Goal: Task Accomplishment & Management: Complete application form

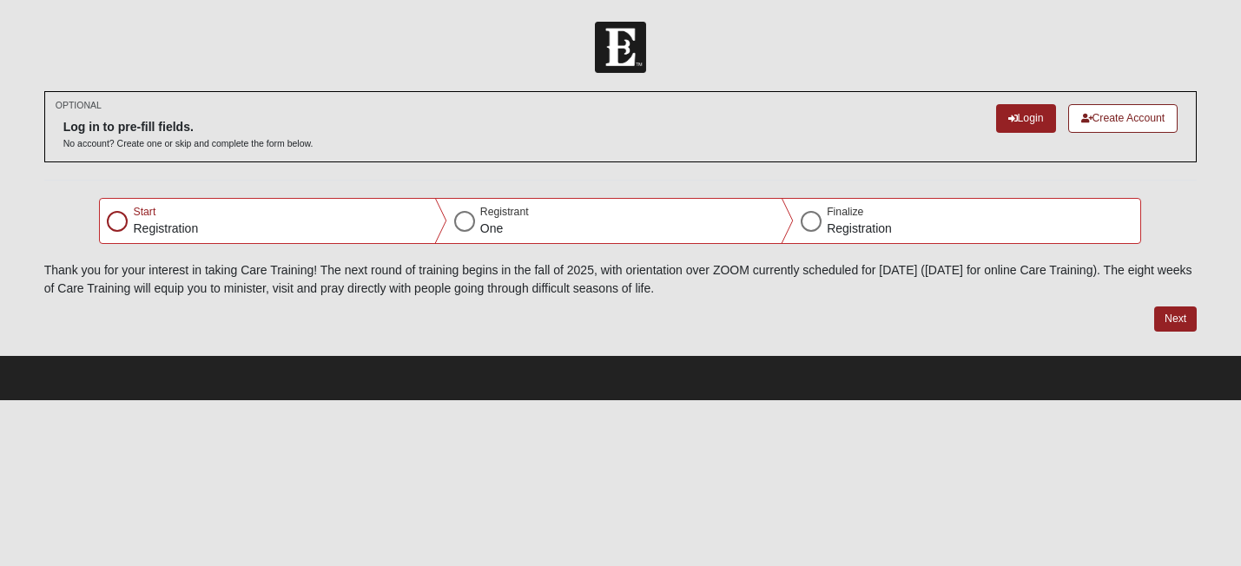
click at [115, 218] on div at bounding box center [117, 221] width 21 height 21
click at [1121, 115] on link "Create Account" at bounding box center [1123, 118] width 110 height 29
click at [1018, 118] on link "Login" at bounding box center [1026, 118] width 60 height 29
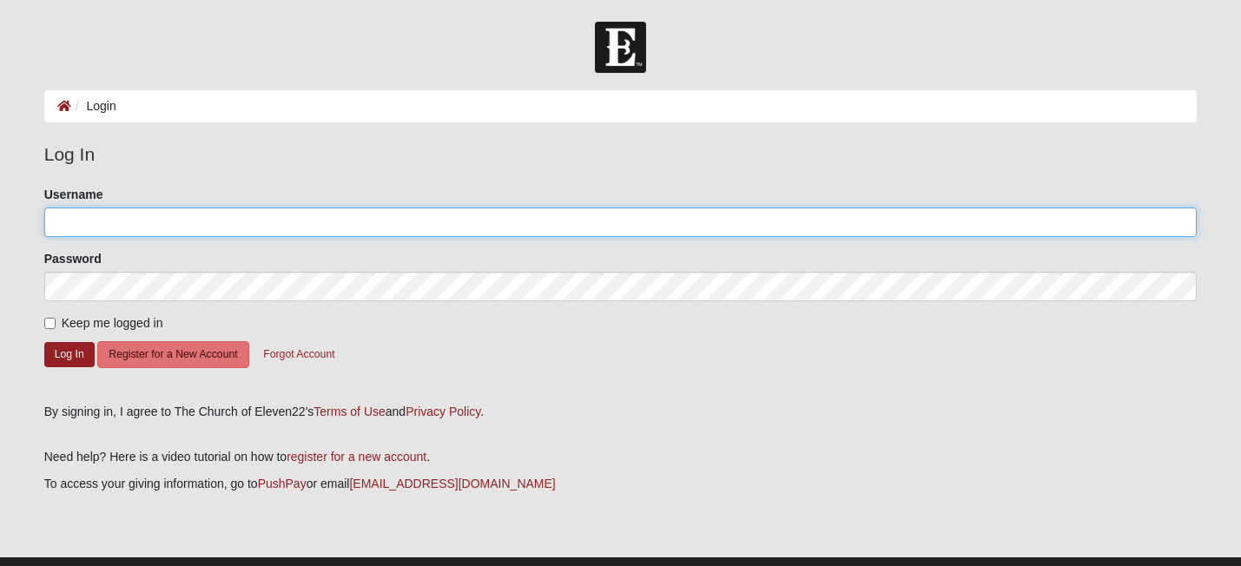
click at [174, 223] on input "Username" at bounding box center [620, 222] width 1153 height 30
type input "TaraStrickland"
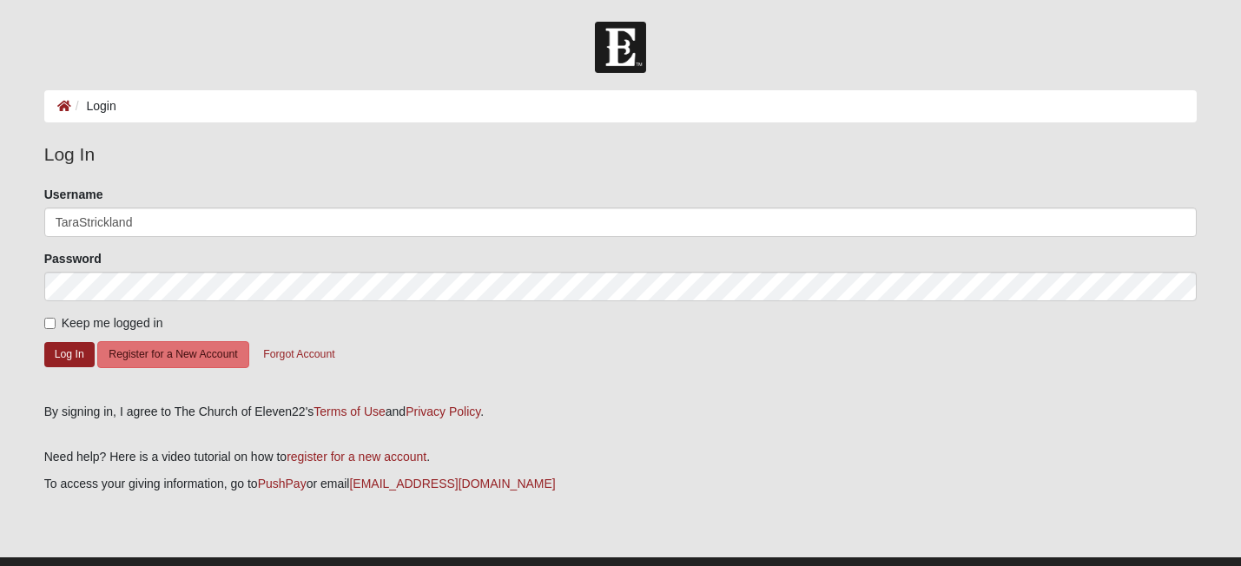
click at [50, 316] on label "Keep me logged in" at bounding box center [103, 323] width 119 height 18
click at [50, 318] on input "Keep me logged in" at bounding box center [49, 323] width 11 height 11
checkbox input "true"
click at [62, 350] on button "Log In" at bounding box center [69, 354] width 50 height 25
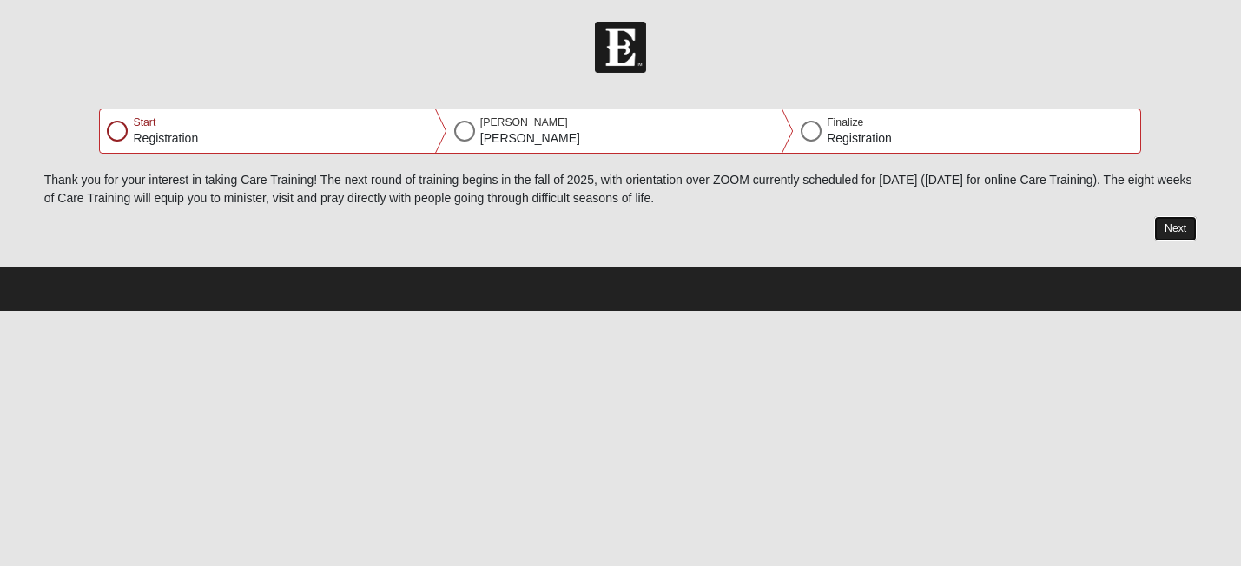
click at [1170, 227] on button "Next" at bounding box center [1175, 228] width 43 height 25
select select "2"
select select "18"
select select "1974"
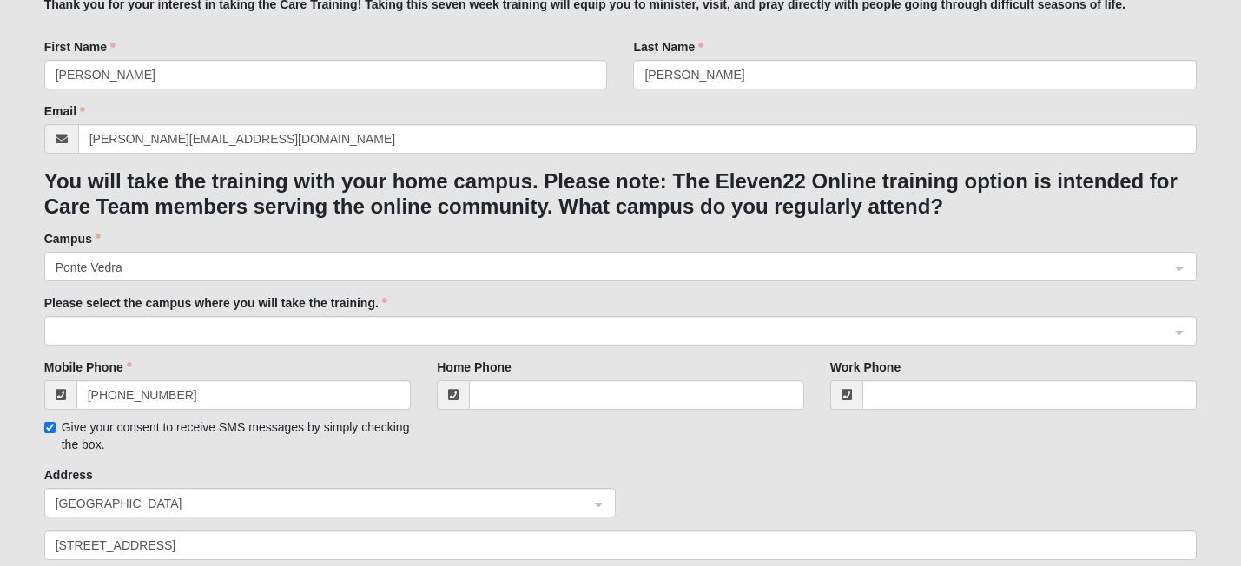
scroll to position [234, 0]
click at [919, 261] on span "Ponte Vedra" at bounding box center [605, 268] width 1099 height 19
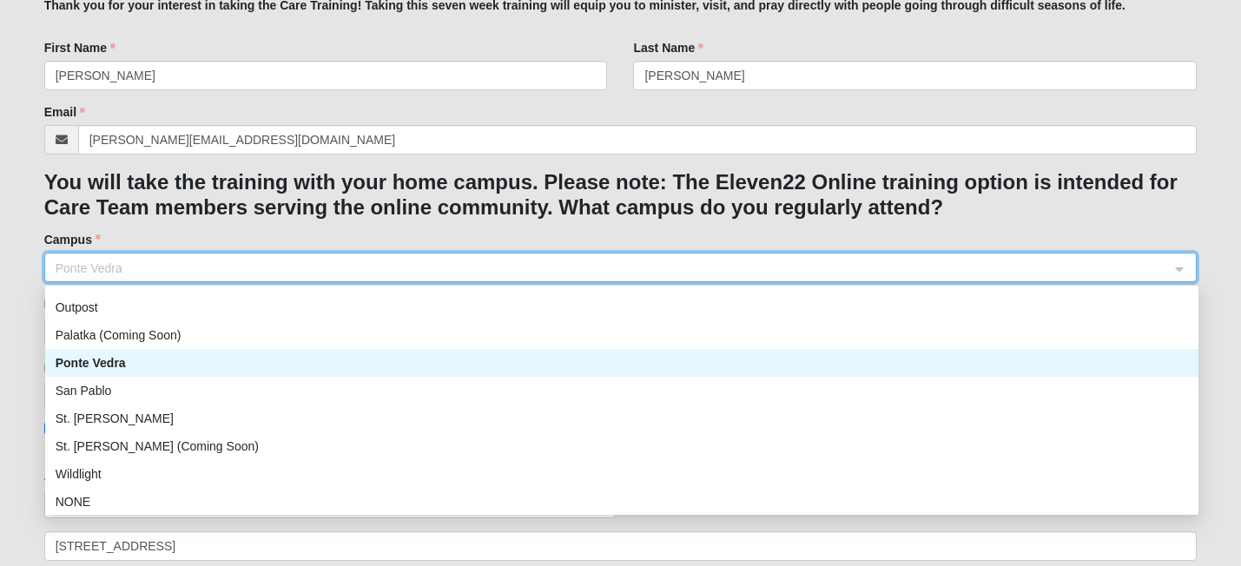
scroll to position [222, 0]
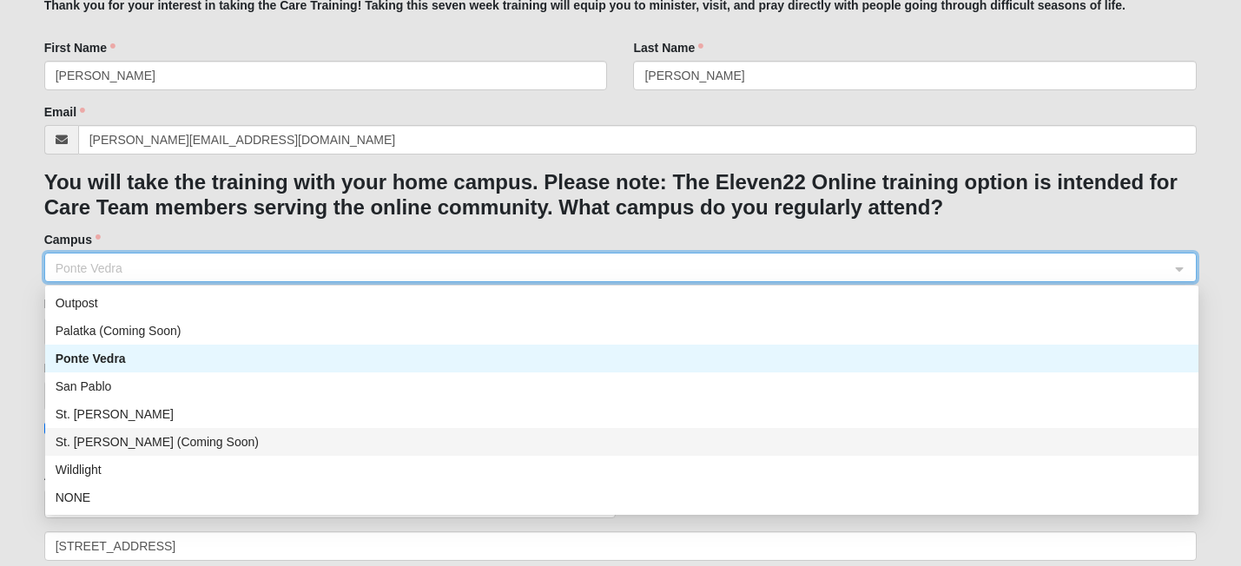
click at [741, 441] on div "St. [PERSON_NAME] (Coming Soon)" at bounding box center [622, 441] width 1132 height 19
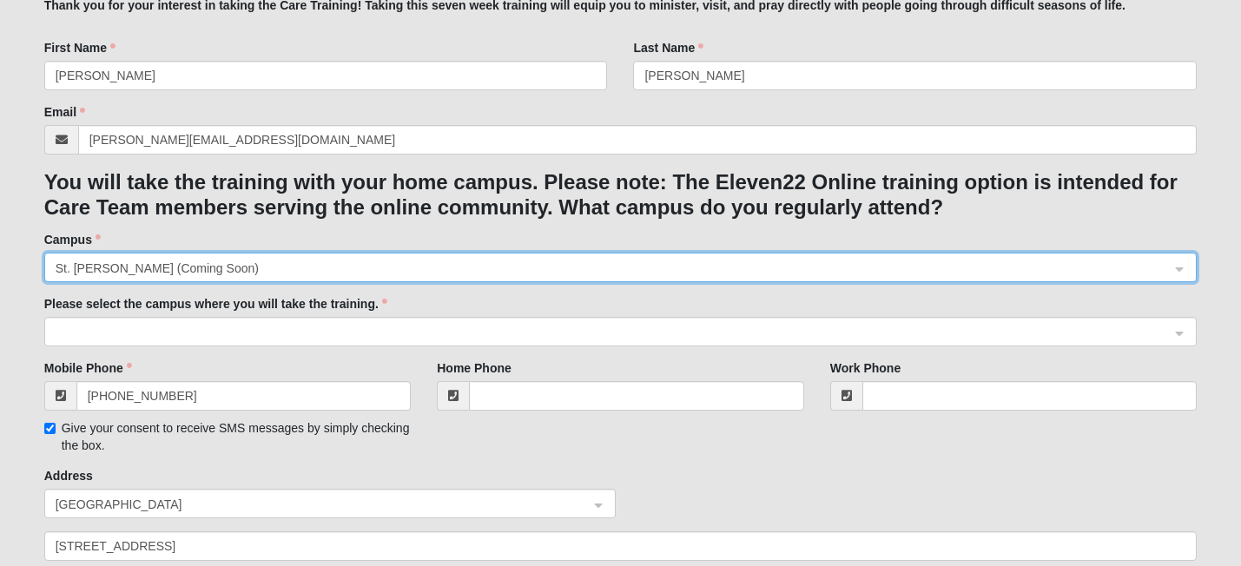
click at [718, 335] on span at bounding box center [613, 332] width 1115 height 19
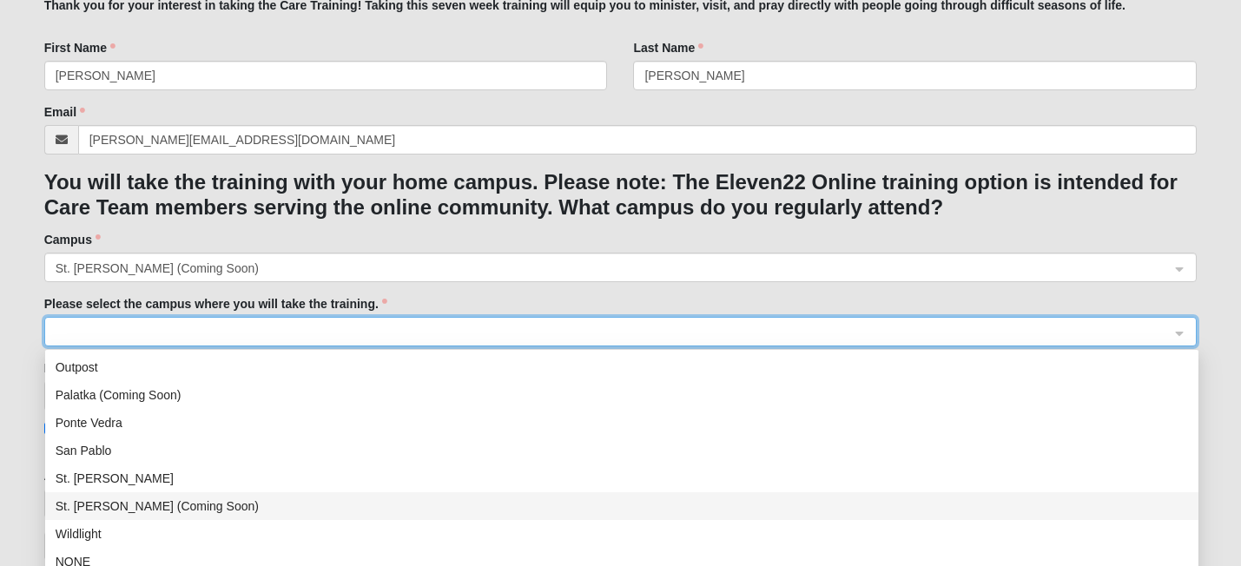
click at [629, 506] on div "St. Augustine (Coming Soon)" at bounding box center [622, 506] width 1132 height 19
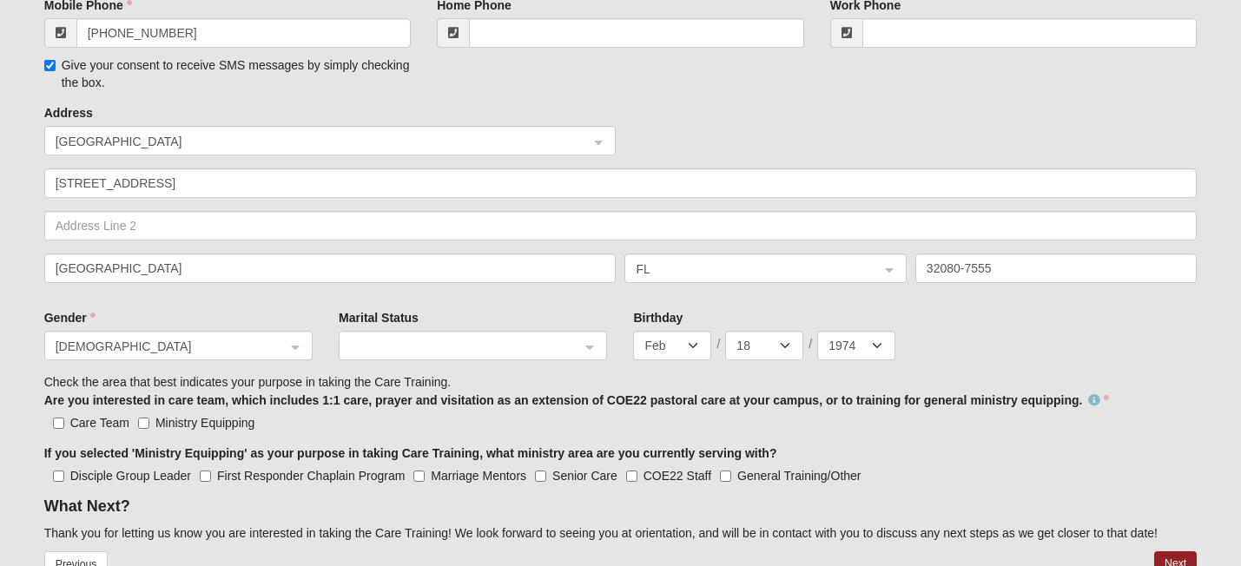
scroll to position [612, 0]
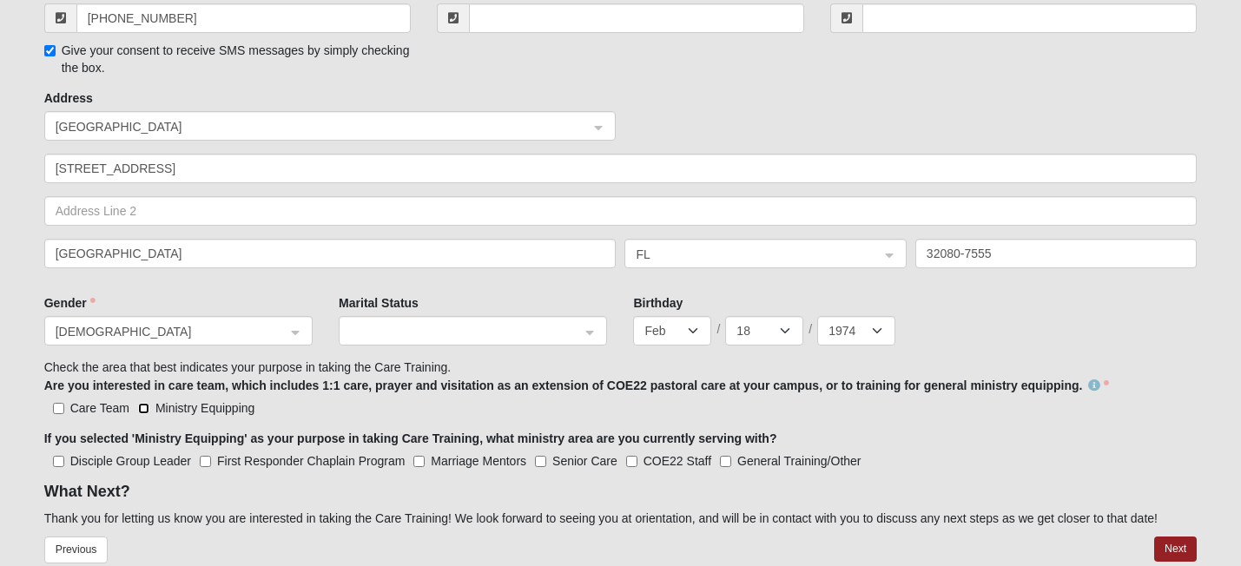
click at [146, 406] on input "Ministry Equipping" at bounding box center [143, 408] width 11 height 11
checkbox input "true"
click at [59, 406] on input "Care Team" at bounding box center [58, 408] width 11 height 11
checkbox input "true"
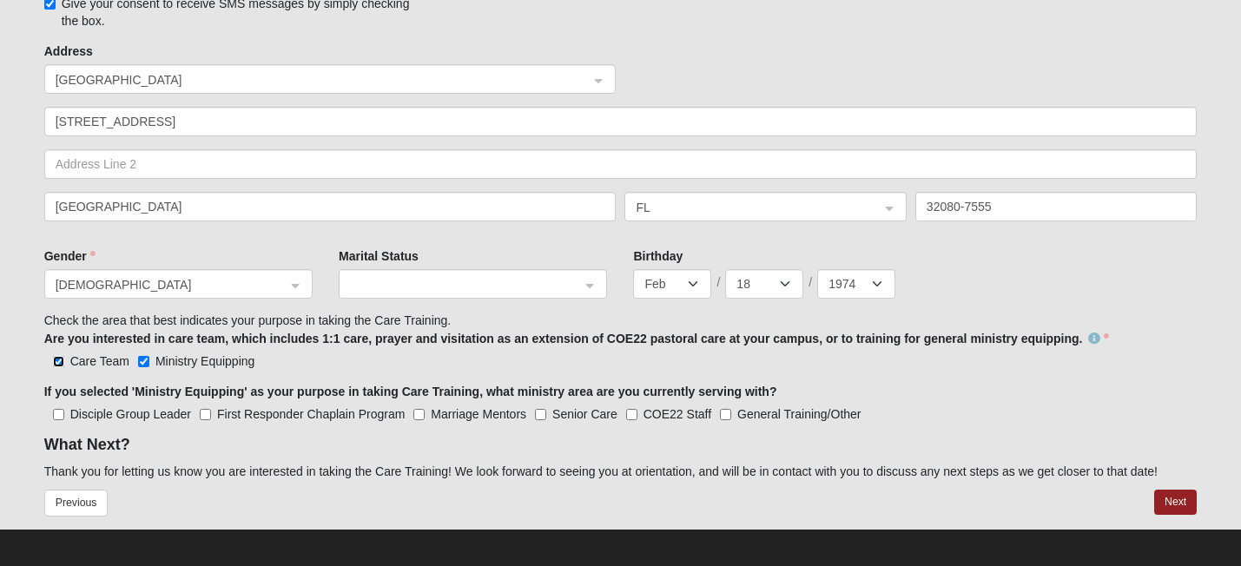
scroll to position [667, 0]
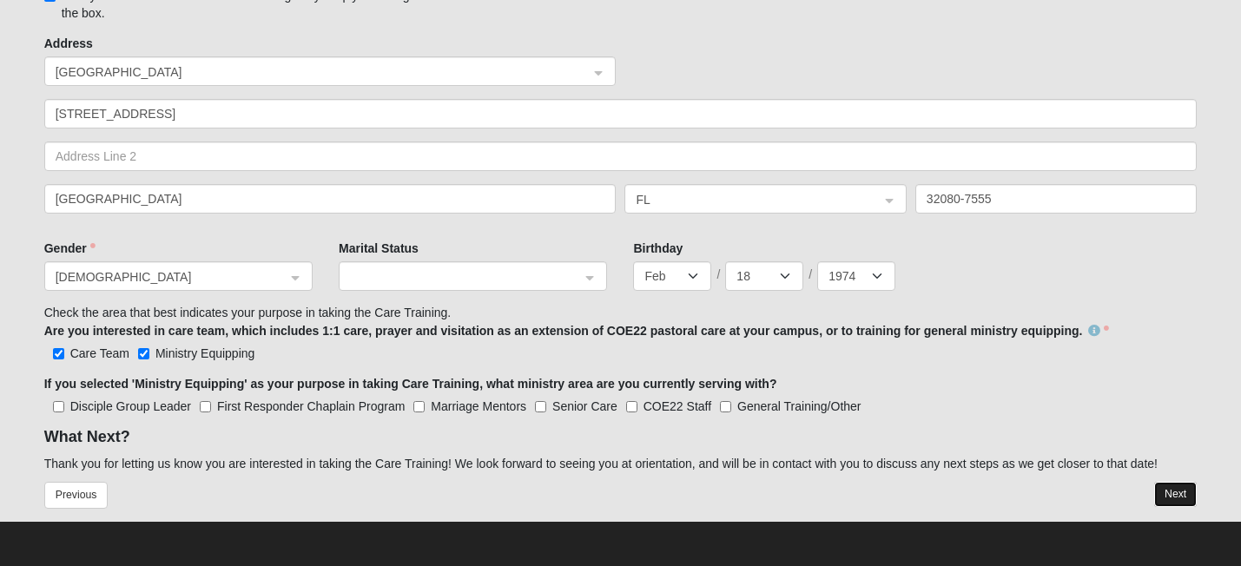
click at [1176, 491] on button "Next" at bounding box center [1175, 494] width 43 height 25
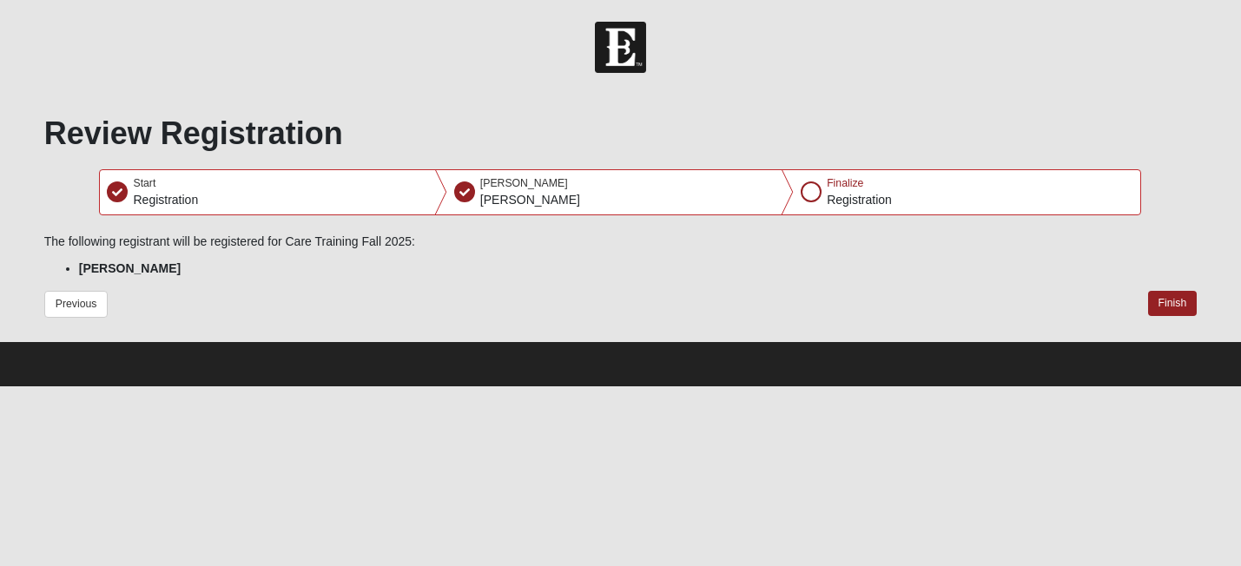
scroll to position [0, 0]
click at [1172, 298] on button "Finish" at bounding box center [1172, 303] width 49 height 25
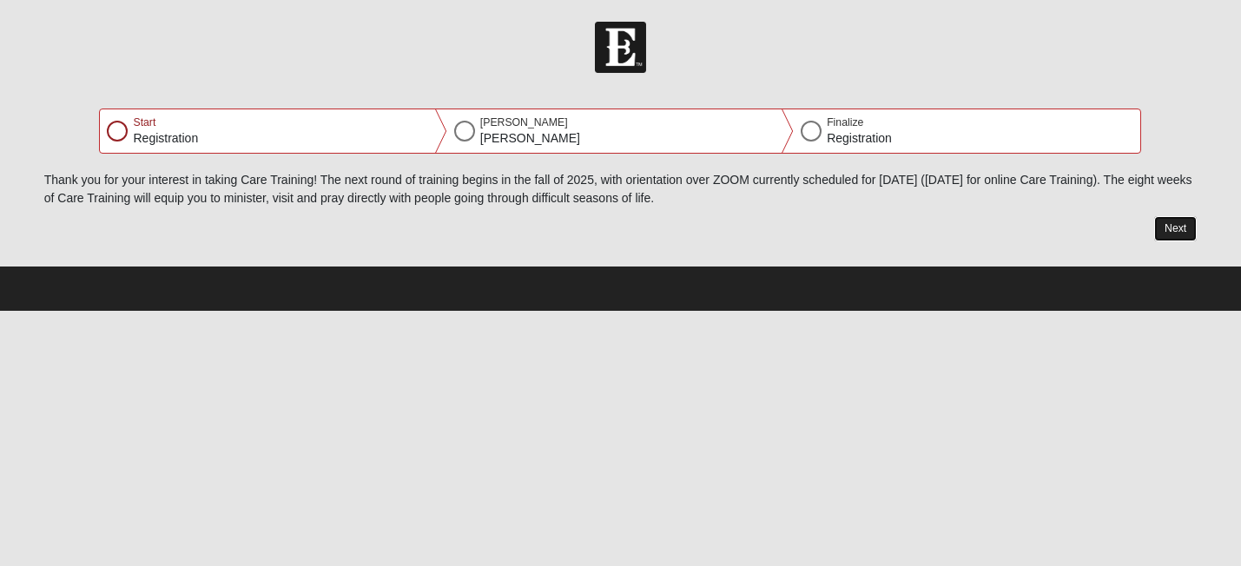
click at [1177, 233] on button "Next" at bounding box center [1175, 228] width 43 height 25
select select "2"
select select "18"
select select "1974"
